Goal: Transaction & Acquisition: Download file/media

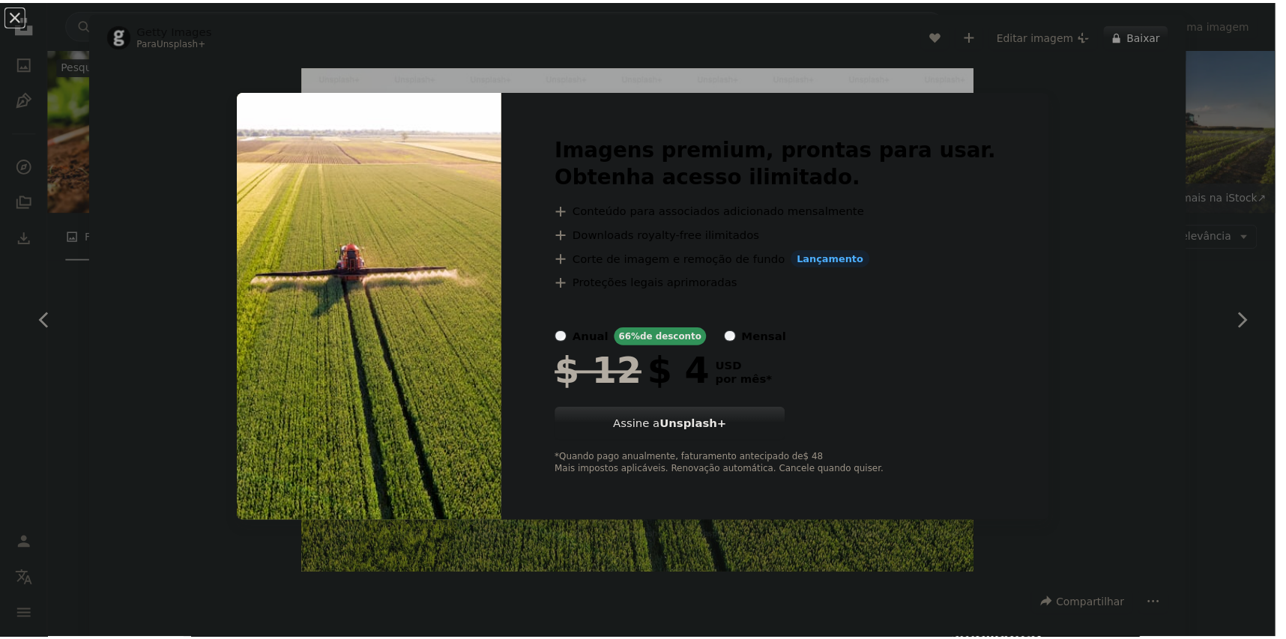
scroll to position [12320, 0]
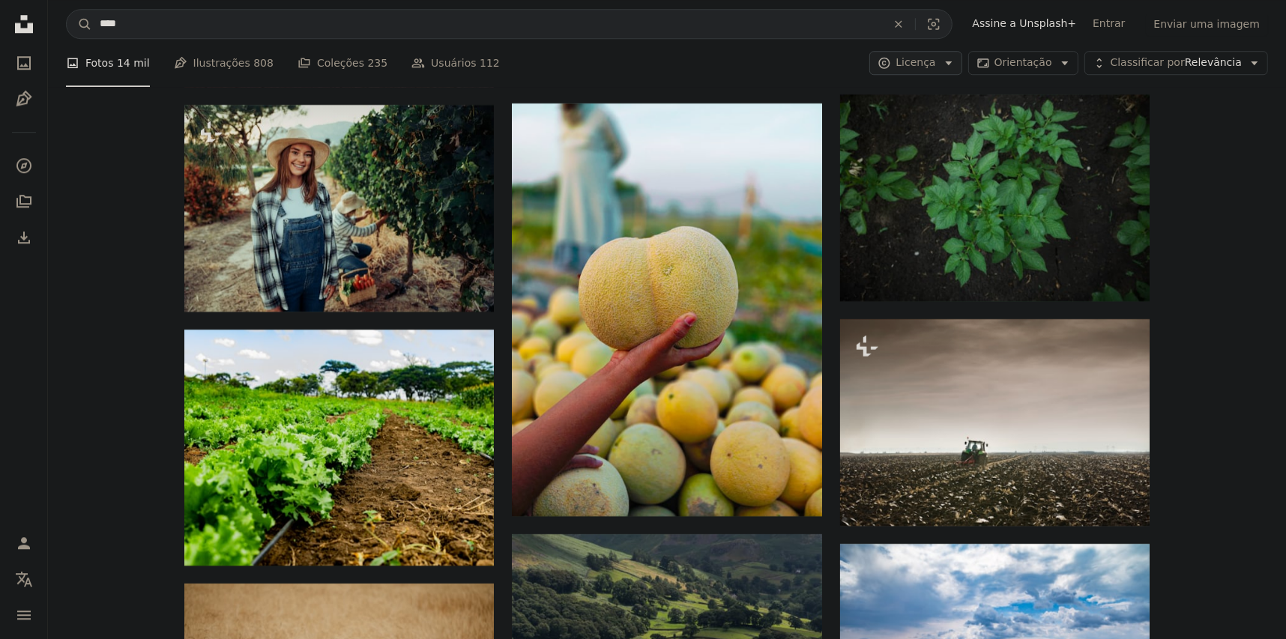
scroll to position [9996, 0]
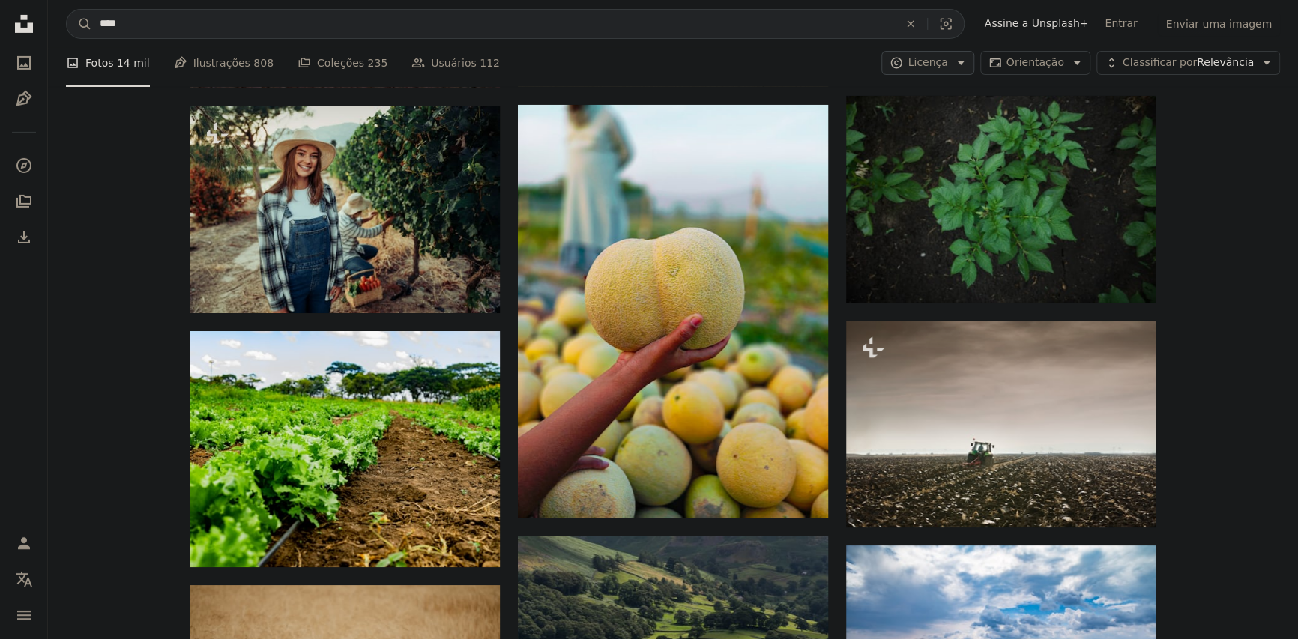
click at [974, 57] on button "A copyright icon © Licença Arrow down" at bounding box center [928, 63] width 92 height 24
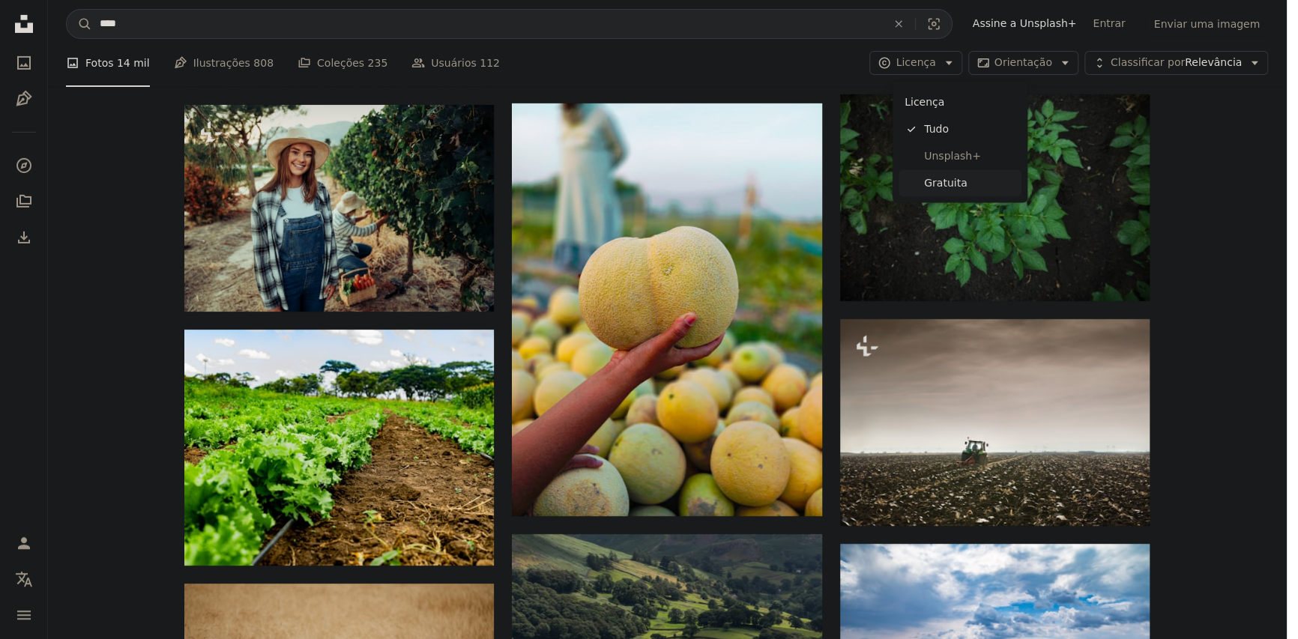
click at [955, 176] on span "Gratuita" at bounding box center [969, 183] width 91 height 15
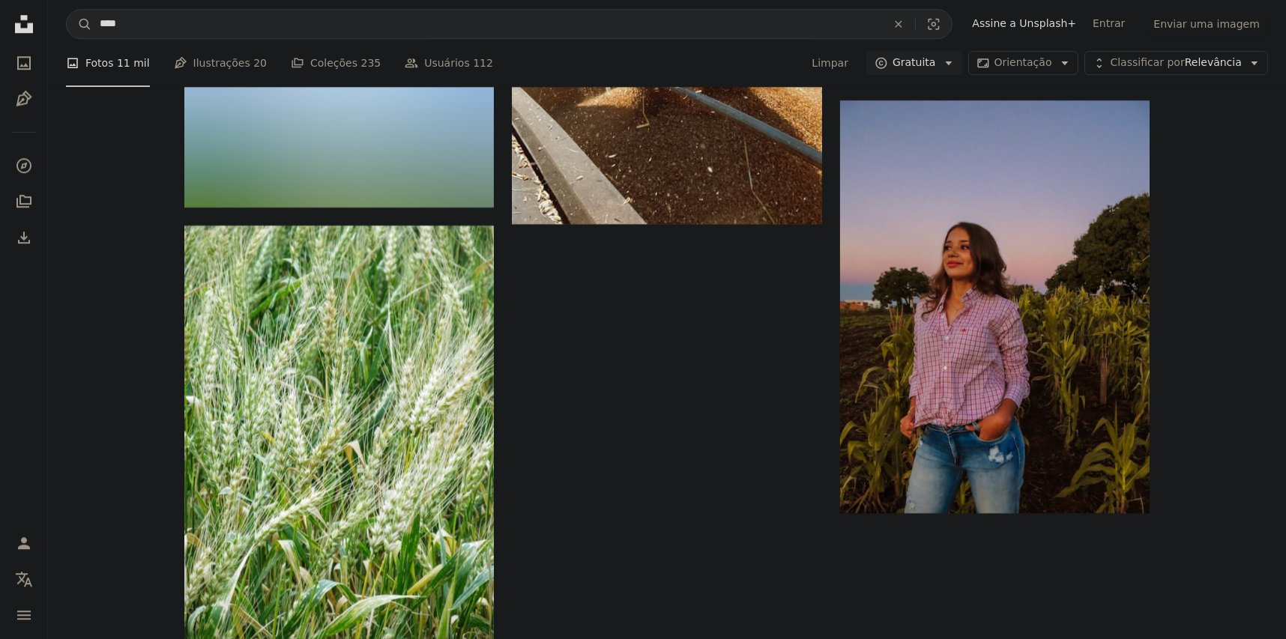
scroll to position [74, 0]
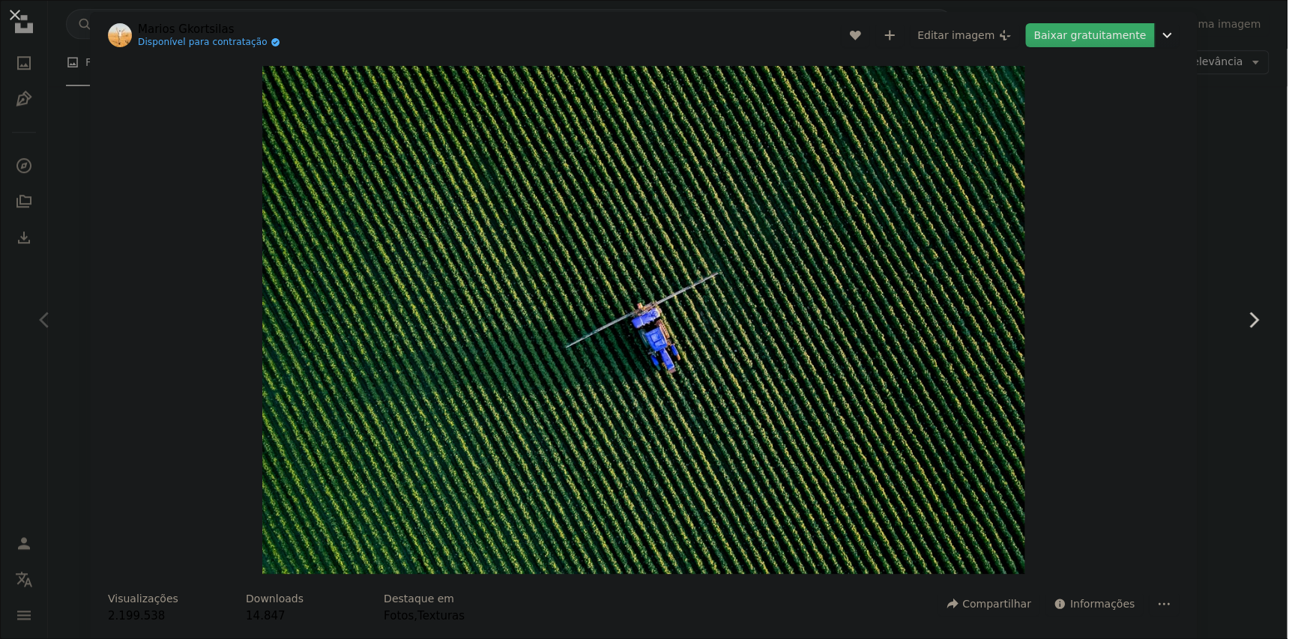
click at [1136, 35] on link "Baixar gratuitamente" at bounding box center [1089, 35] width 129 height 24
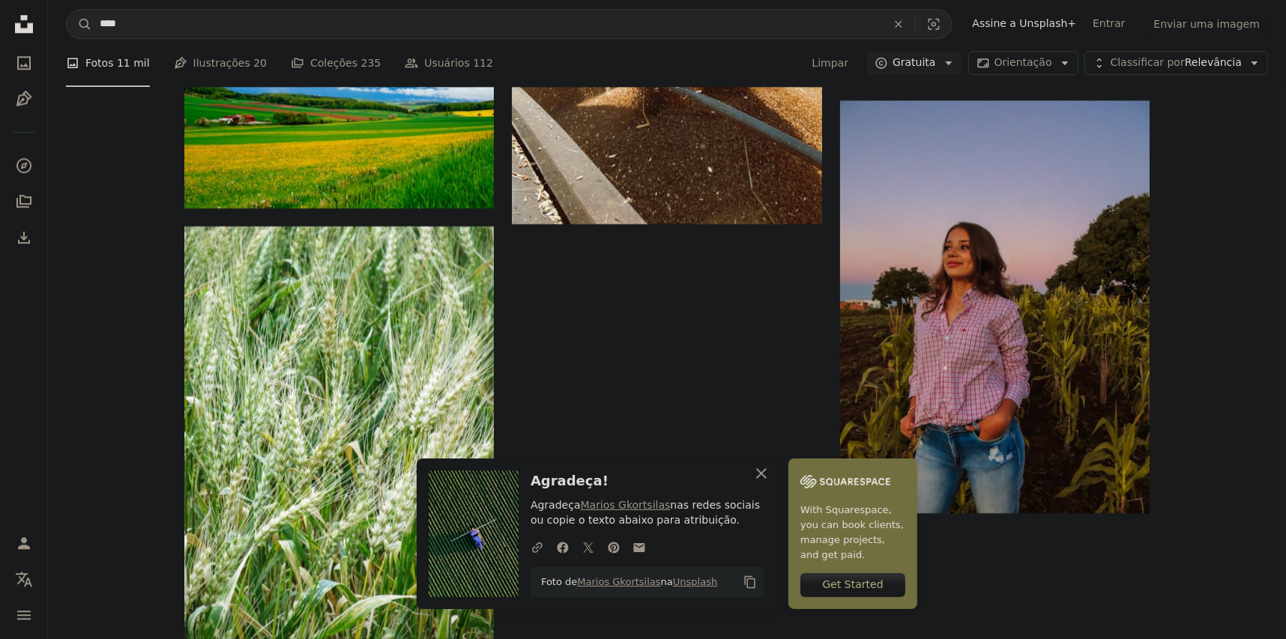
click at [767, 476] on icon "button" at bounding box center [761, 474] width 10 height 10
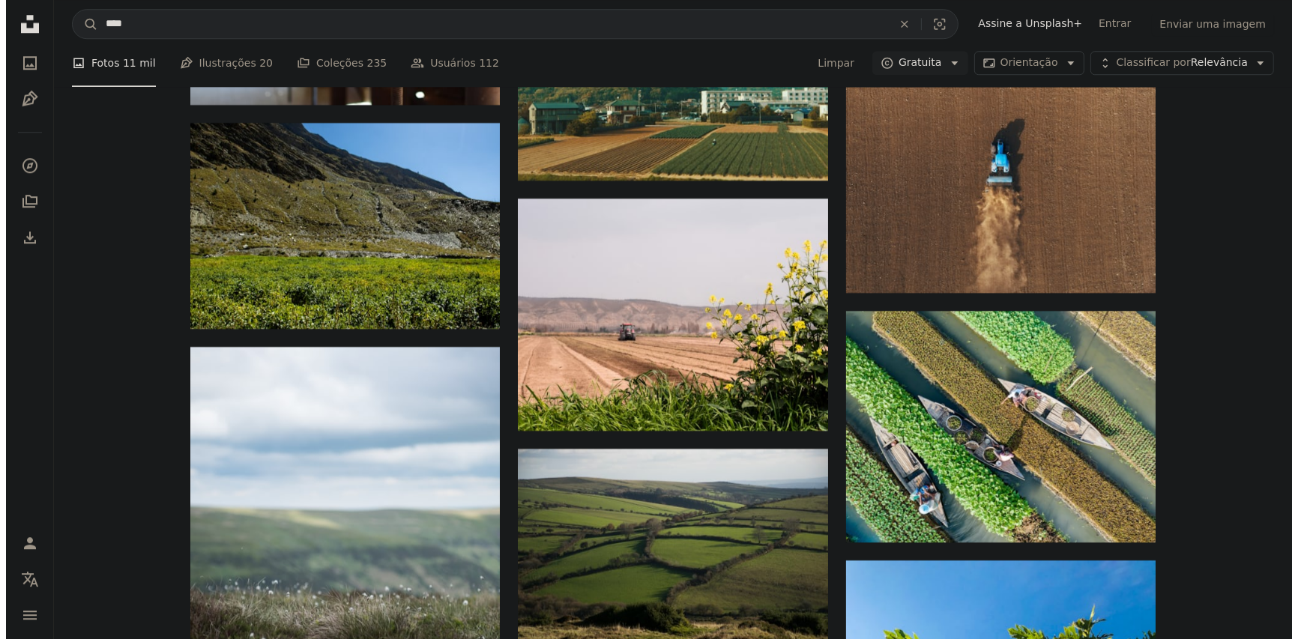
scroll to position [2573, 0]
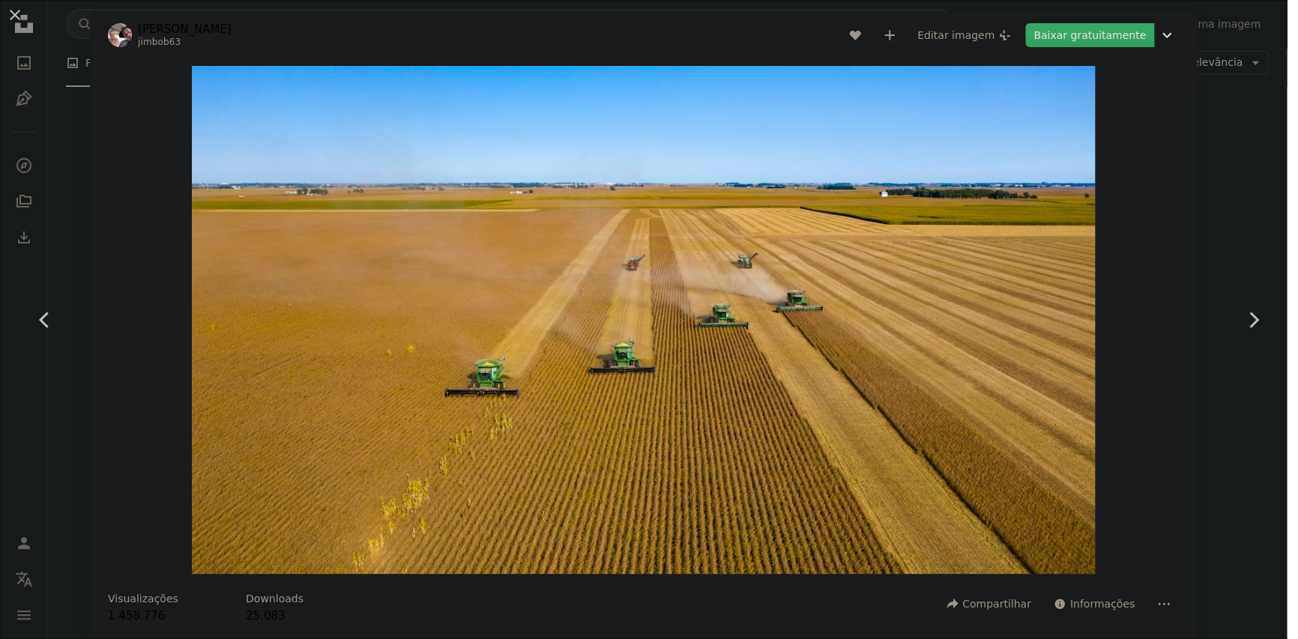
click at [1071, 40] on link "Baixar gratuitamente" at bounding box center [1089, 35] width 129 height 24
